Goal: Transaction & Acquisition: Purchase product/service

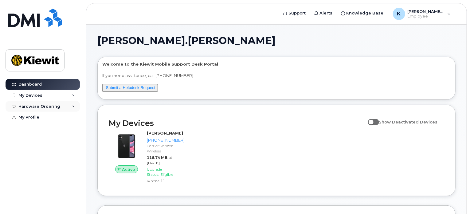
click at [67, 110] on div "Hardware Ordering" at bounding box center [43, 106] width 74 height 11
click at [33, 116] on div "New Order" at bounding box center [32, 118] width 23 height 6
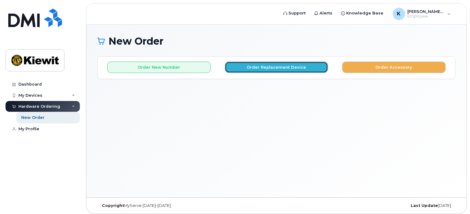
click at [299, 69] on button "Order Replacement Device" at bounding box center [277, 66] width 104 height 11
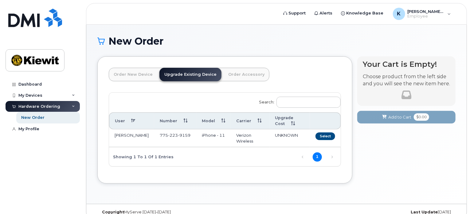
scroll to position [9, 0]
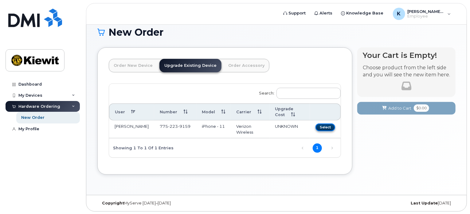
click at [325, 125] on button "Select" at bounding box center [326, 127] width 20 height 8
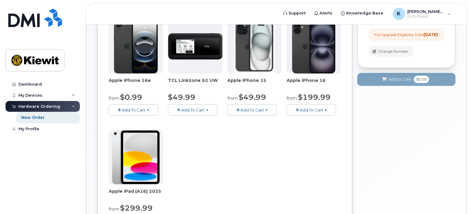
scroll to position [8, 0]
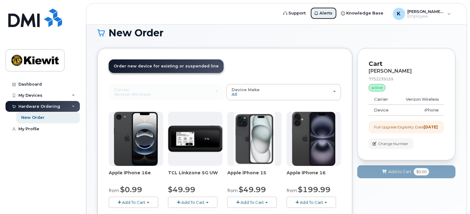
click at [332, 11] on span "Alerts" at bounding box center [326, 13] width 13 height 6
click at [333, 13] on span "Alerts" at bounding box center [326, 13] width 13 height 6
click at [441, 17] on span "Employee" at bounding box center [426, 16] width 37 height 5
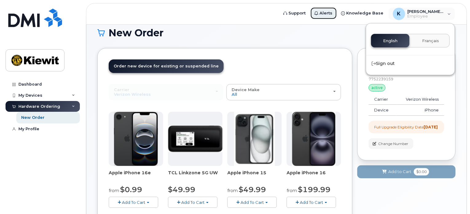
click at [333, 12] on span "Alerts" at bounding box center [326, 13] width 13 height 6
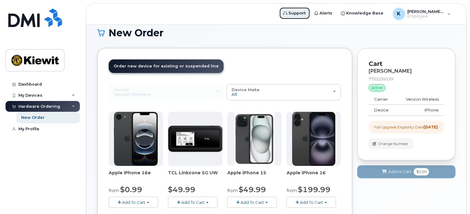
click at [296, 15] on span "Support" at bounding box center [297, 13] width 17 height 6
